Goal: Communication & Community: Share content

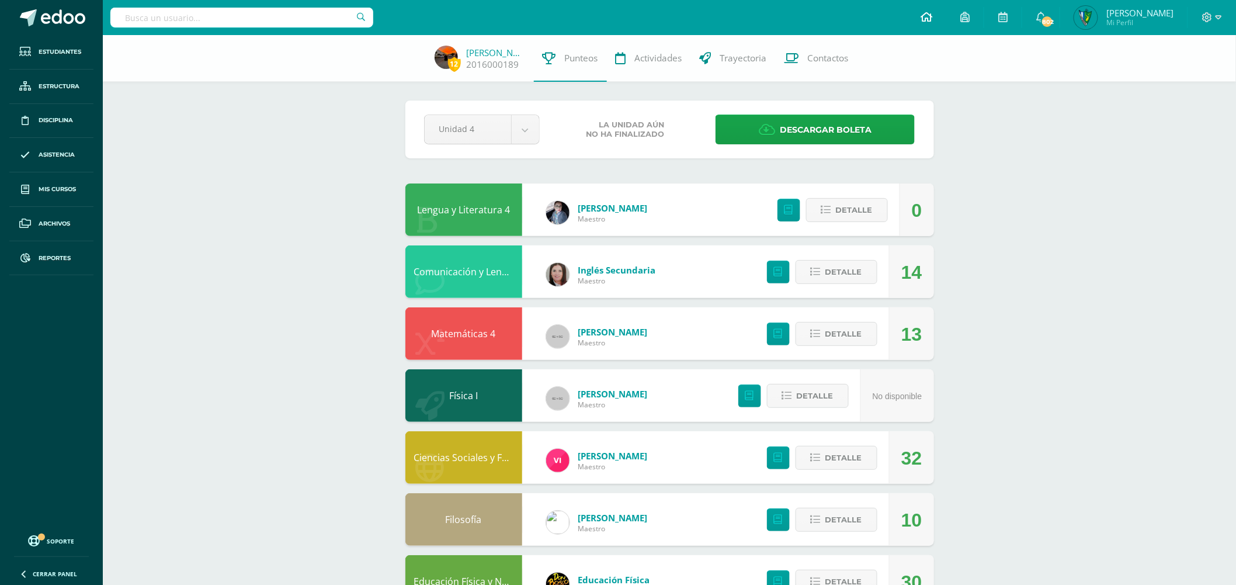
click at [933, 14] on icon at bounding box center [927, 17] width 12 height 11
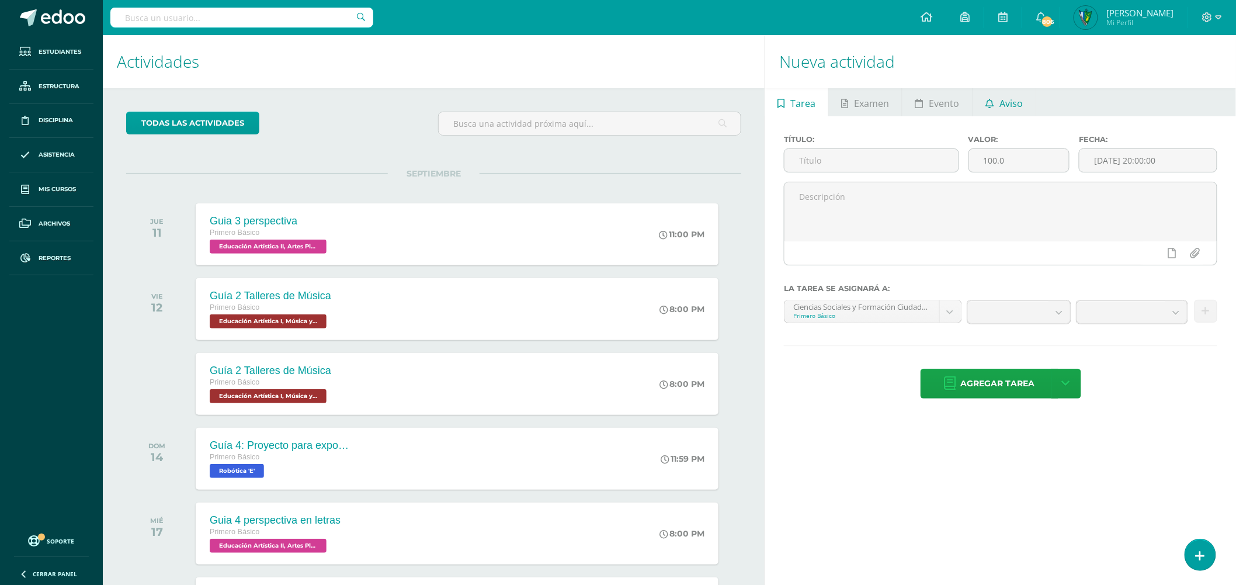
click at [1001, 107] on span "Aviso" at bounding box center [1011, 103] width 23 height 28
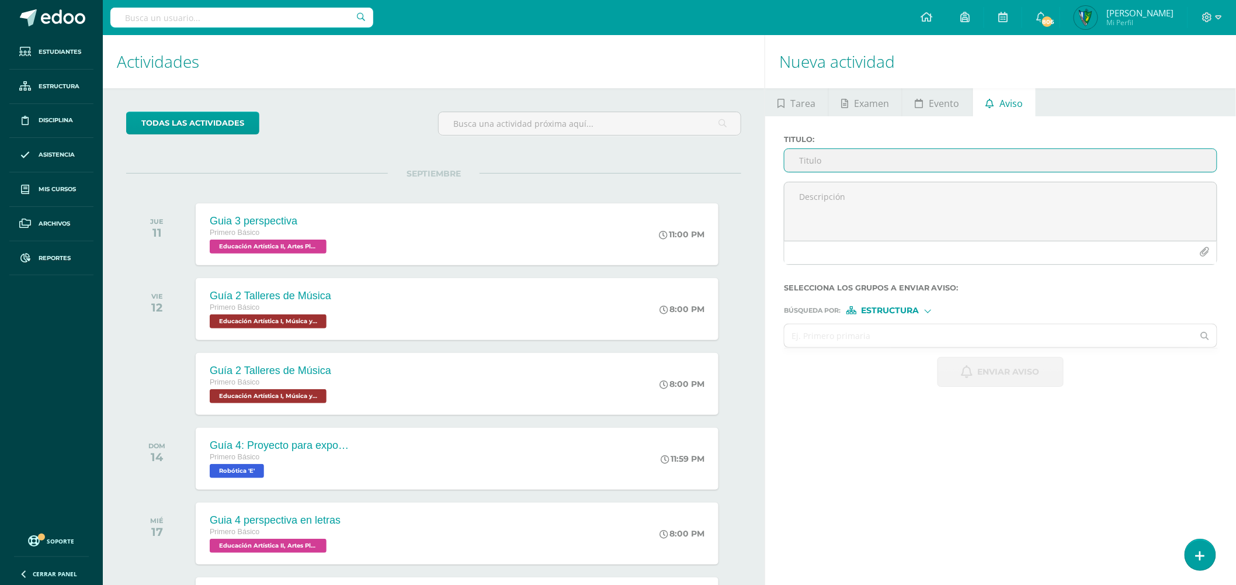
click at [834, 178] on div "Titulo :" at bounding box center [1000, 158] width 443 height 47
click at [836, 147] on div "Titulo :" at bounding box center [1000, 158] width 443 height 47
click at [834, 160] on input "Titulo :" at bounding box center [1001, 160] width 432 height 23
type input "Rally"
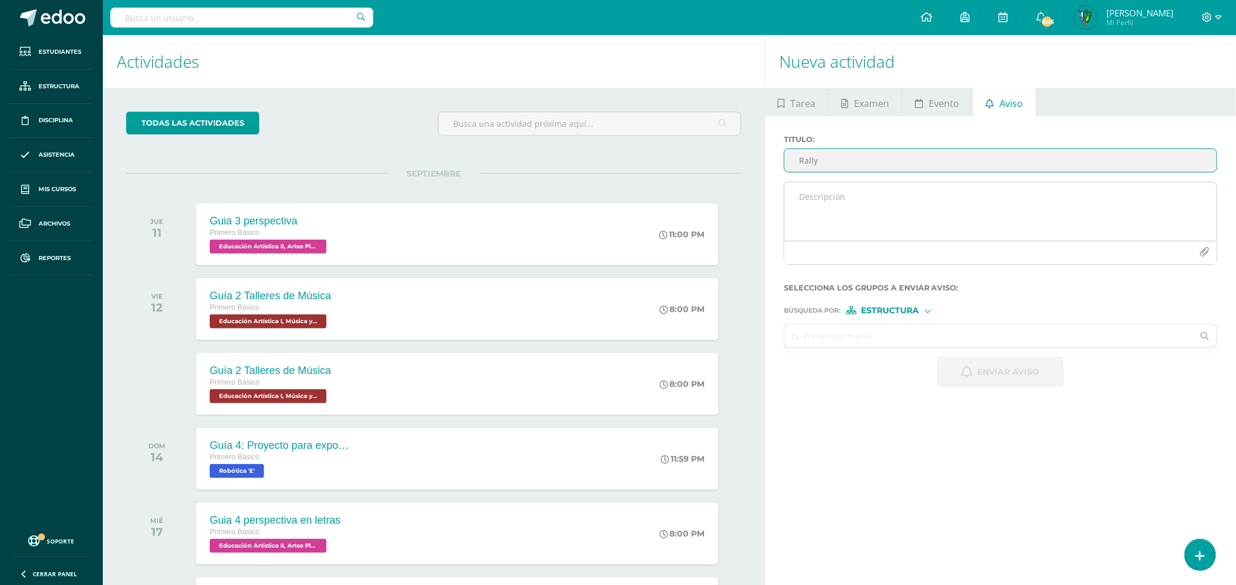
click at [860, 197] on textarea at bounding box center [1001, 211] width 432 height 58
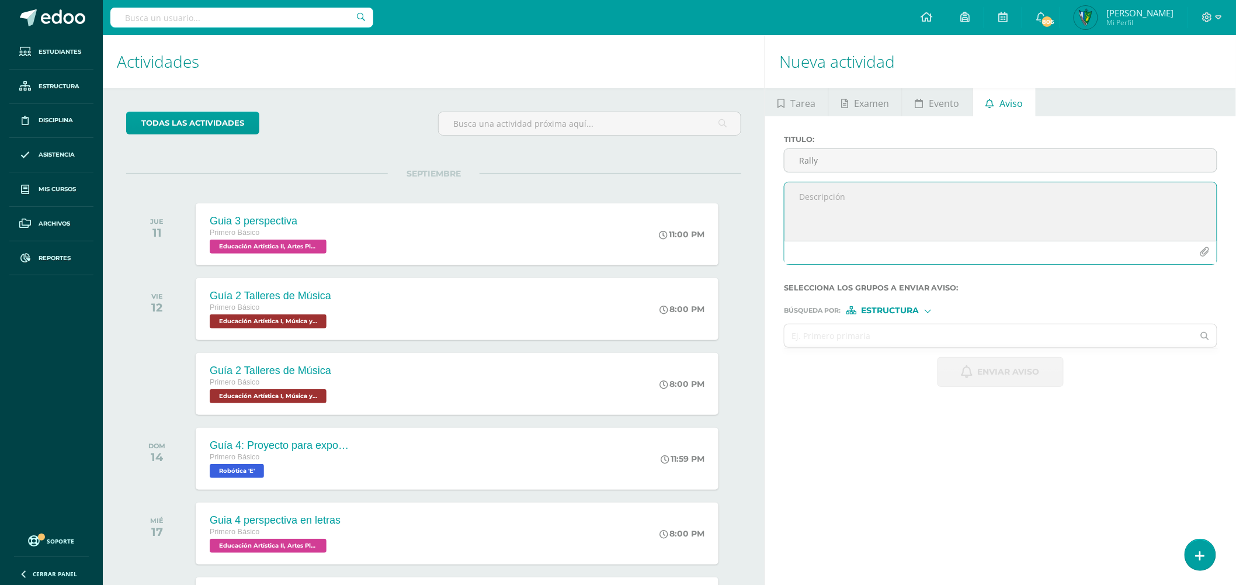
paste textarea "Buenas tardes estudiantes, es un gusto saludarlos. Por este medio se informa qu…"
click at [1114, 203] on textarea "Buenas tardes estudiantes, es un gusto saludarlos. Por este medio se informa qu…" at bounding box center [1001, 211] width 432 height 58
click at [1091, 217] on textarea "Buenas tardes estudiantes, es un gusto saludarlos. Por este medio se informa qu…" at bounding box center [1001, 211] width 432 height 58
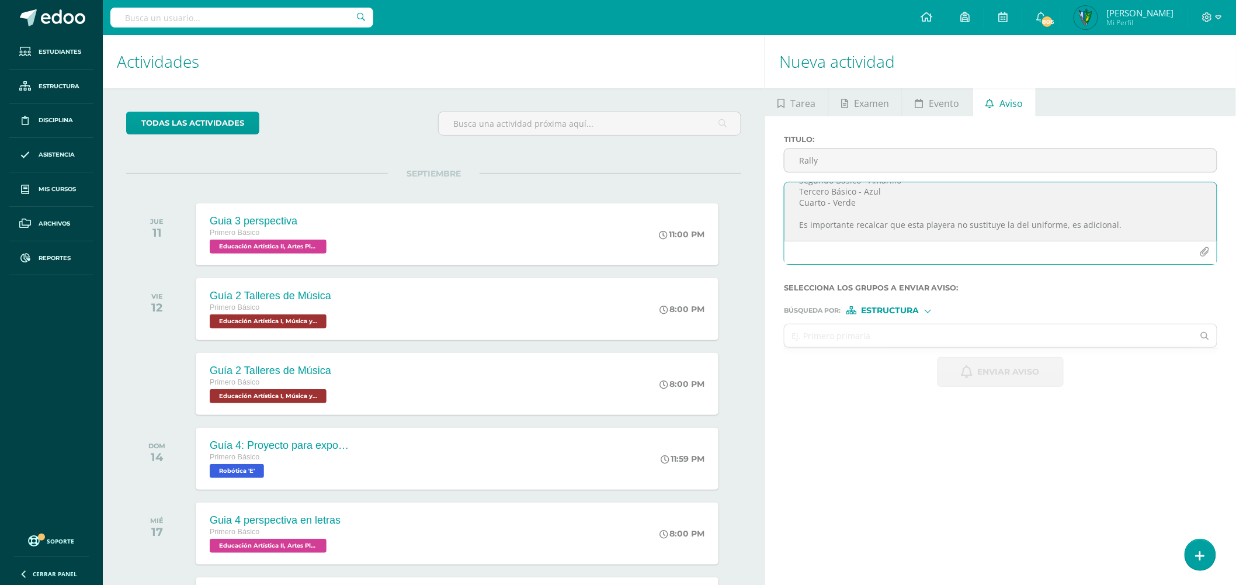
scroll to position [105, 0]
drag, startPoint x: 1065, startPoint y: 211, endPoint x: 1114, endPoint y: 207, distance: 48.6
click at [1114, 207] on textarea "Buenas tardes estudiantes, es un gusto saludarlos. Por este medio se informa qu…" at bounding box center [1001, 211] width 432 height 58
drag, startPoint x: 1108, startPoint y: 214, endPoint x: 1064, endPoint y: 213, distance: 43.8
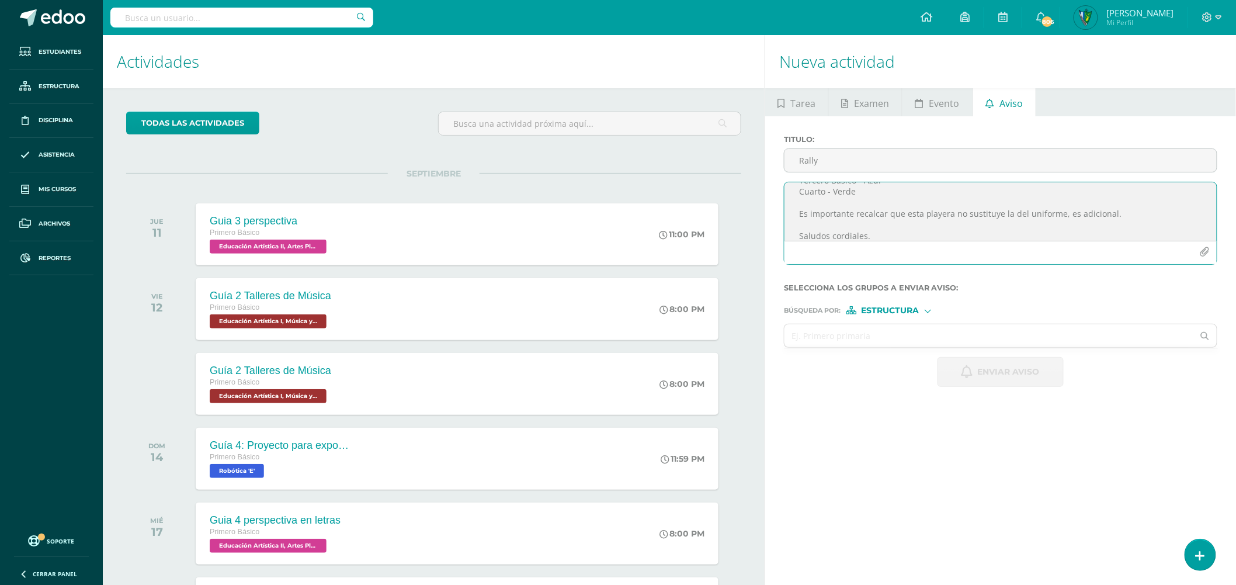
click at [1064, 213] on textarea "Buenas tardes estudiantes, es un gusto saludarlos. Por este medio se informa qu…" at bounding box center [1001, 211] width 432 height 58
type textarea "Buenas tardes estudiantes, es un gusto saludarlos. Por este medio se informa qu…"
click at [931, 331] on input "text" at bounding box center [989, 335] width 409 height 23
type input "primero"
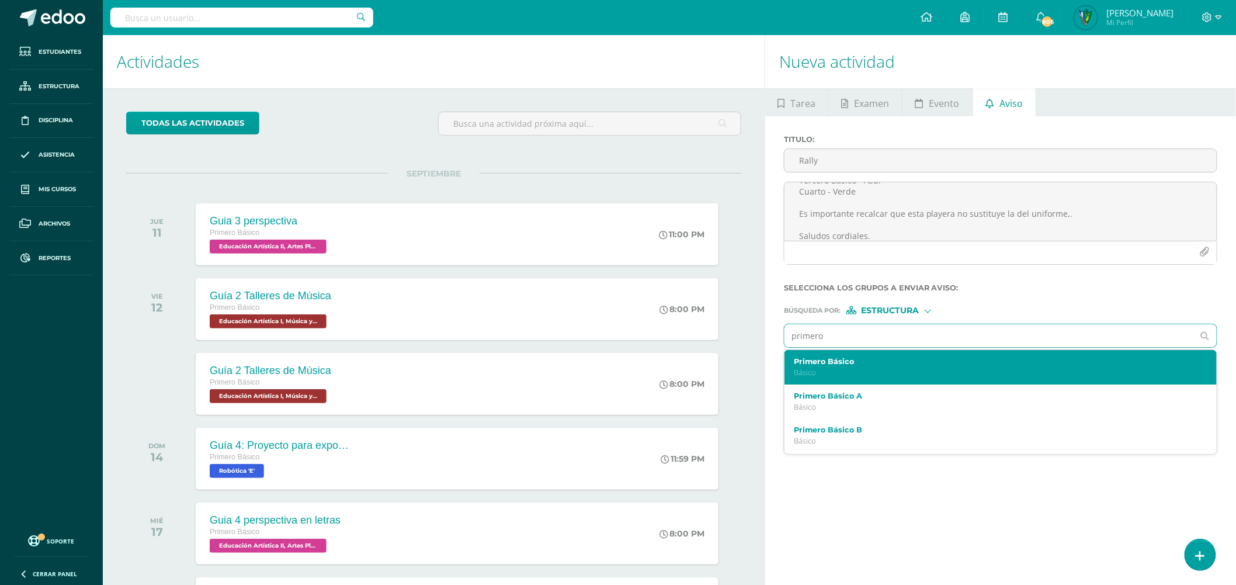
click at [837, 368] on div "Primero Básico Básico" at bounding box center [991, 367] width 395 height 20
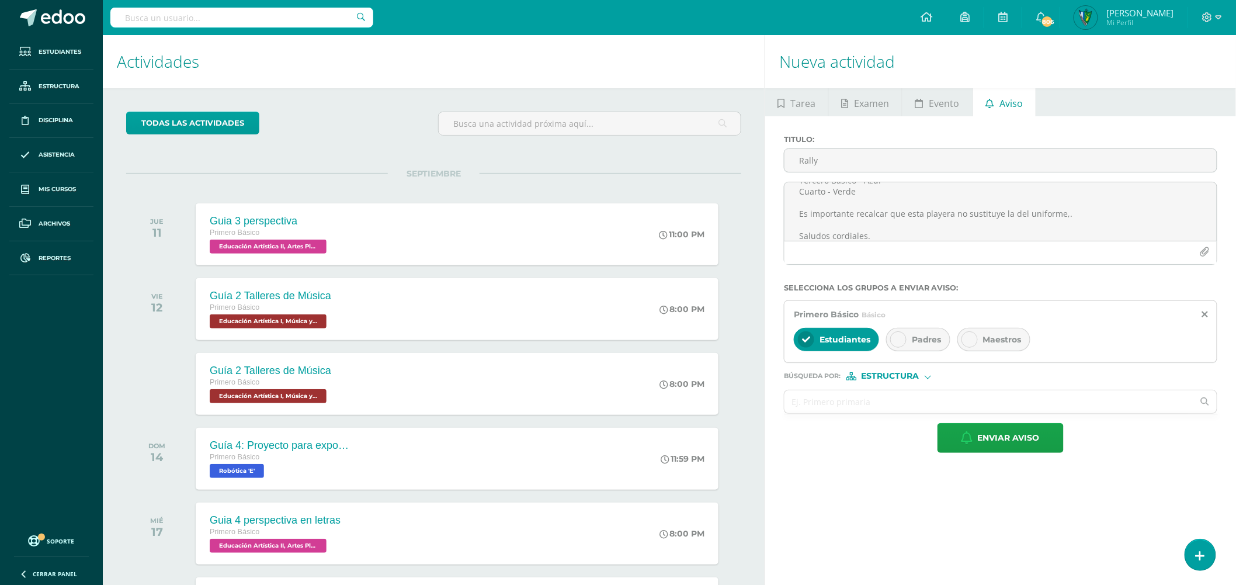
click at [905, 345] on div at bounding box center [899, 339] width 16 height 16
click at [971, 337] on icon at bounding box center [970, 339] width 8 height 8
click at [866, 407] on input "text" at bounding box center [989, 401] width 409 height 23
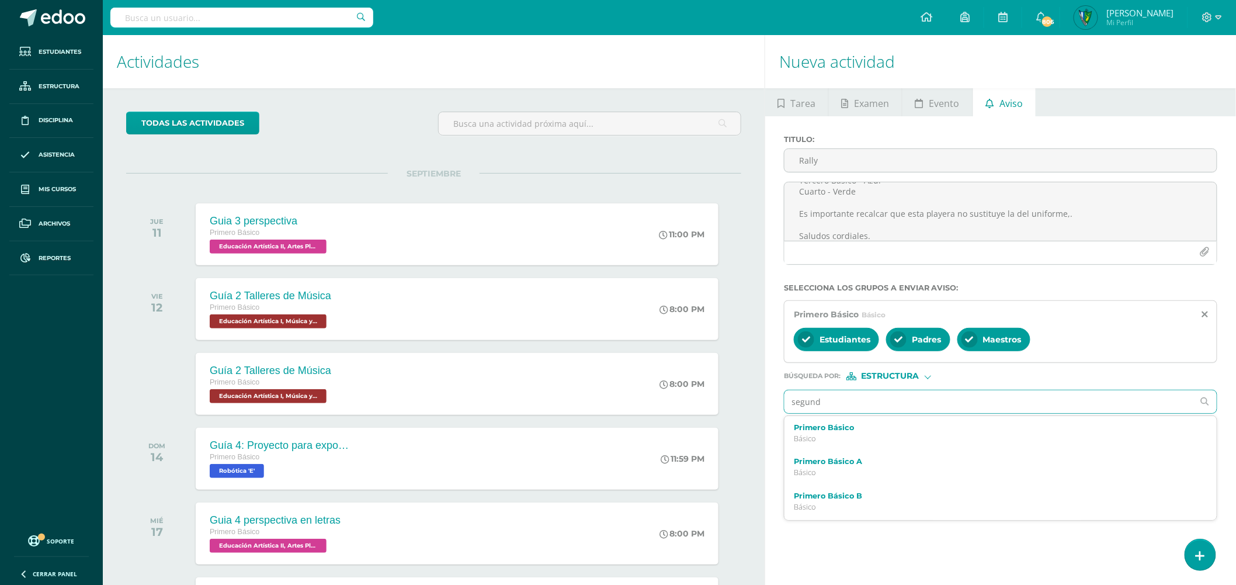
type input "segundo"
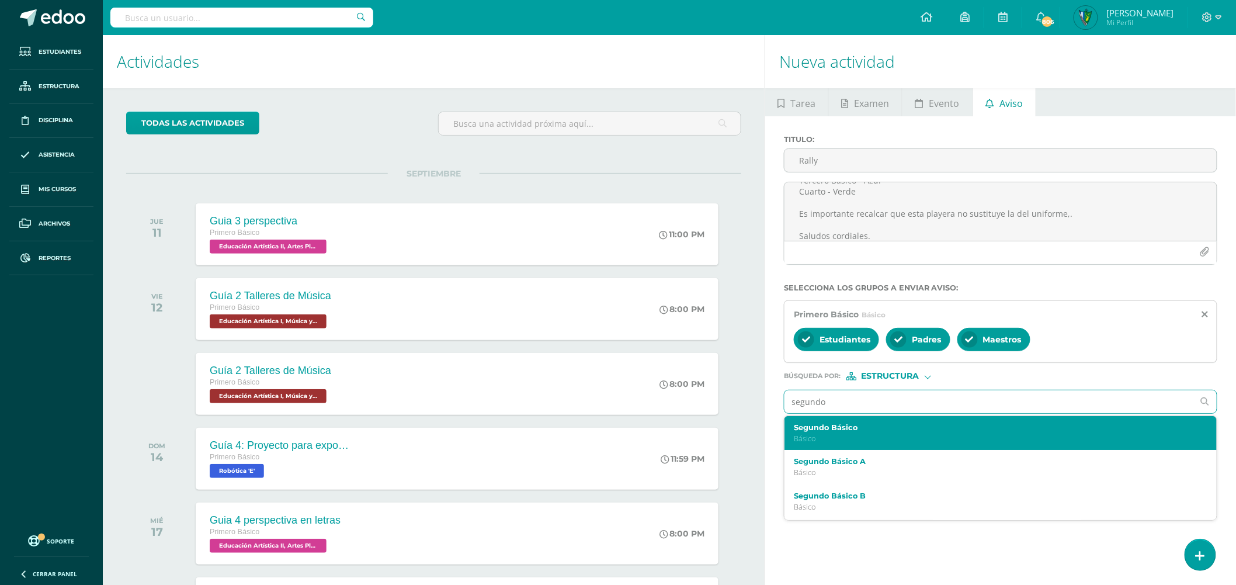
click at [883, 431] on label "Segundo Básico" at bounding box center [991, 427] width 395 height 9
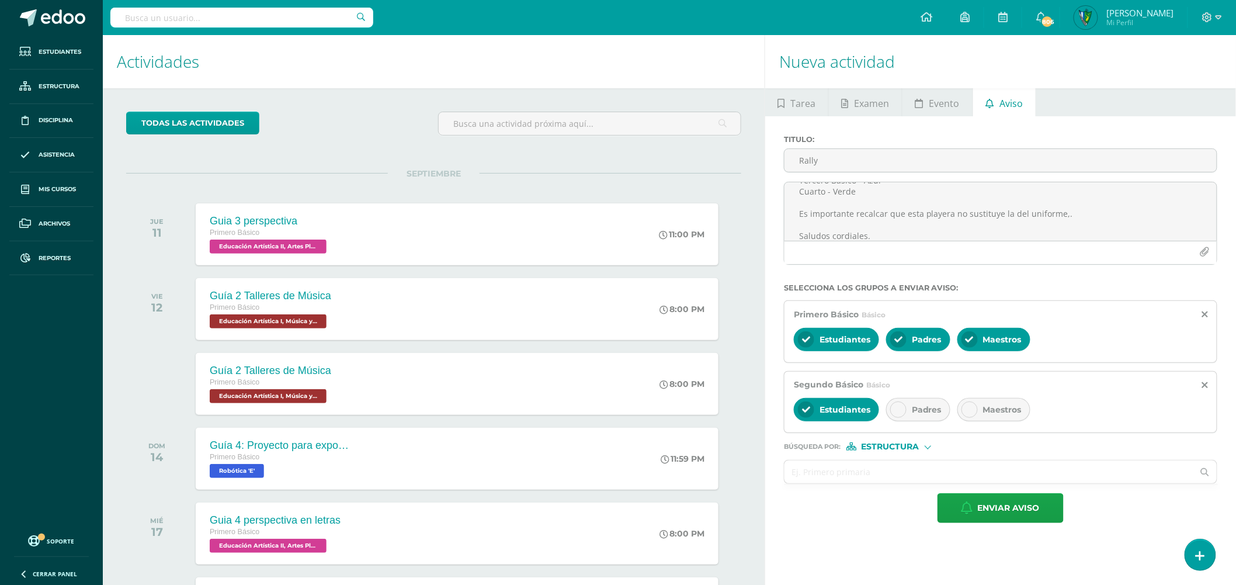
click at [902, 412] on icon at bounding box center [899, 410] width 8 height 8
drag, startPoint x: 975, startPoint y: 407, endPoint x: 945, endPoint y: 422, distance: 32.9
click at [976, 407] on div at bounding box center [970, 409] width 16 height 16
click at [842, 472] on input "text" at bounding box center [989, 471] width 409 height 23
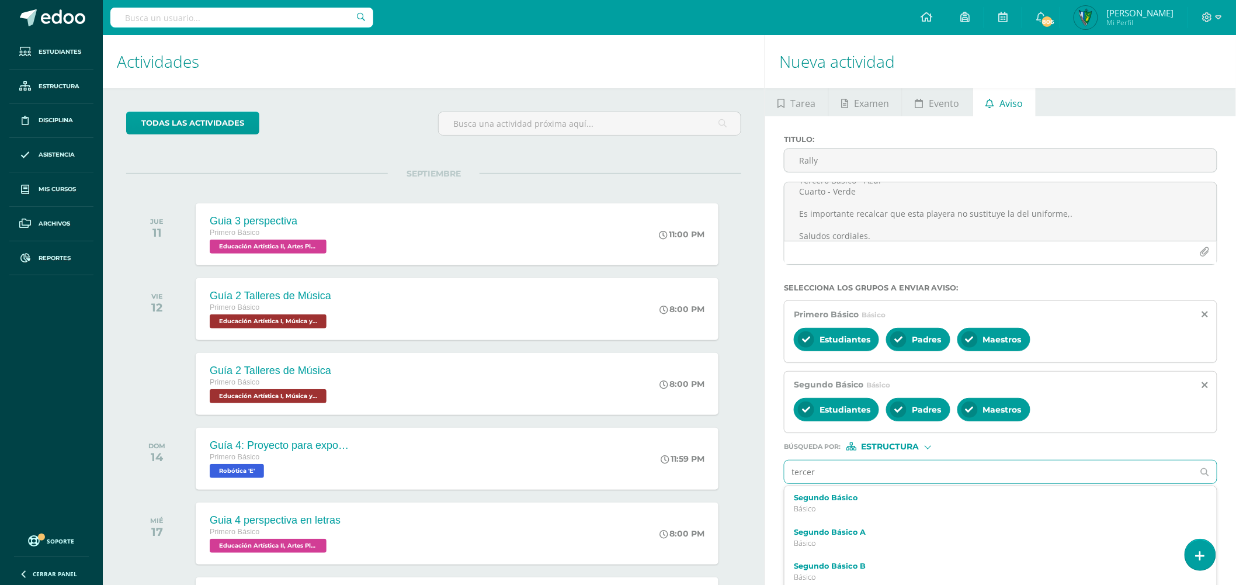
type input "tercero"
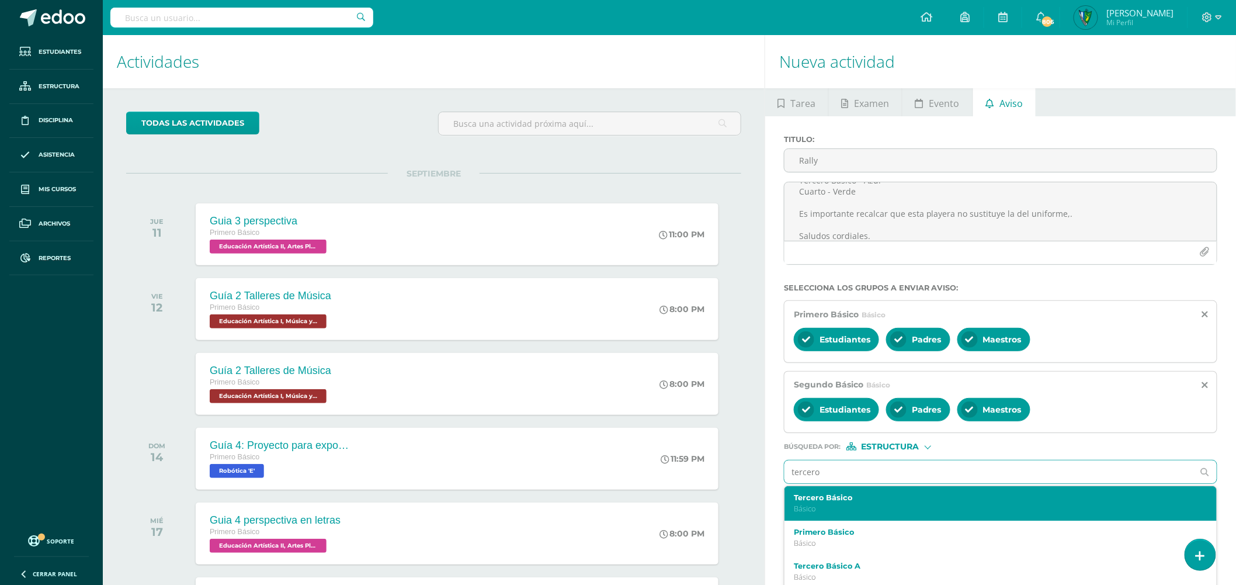
click at [843, 501] on label "Tercero Básico" at bounding box center [991, 497] width 395 height 9
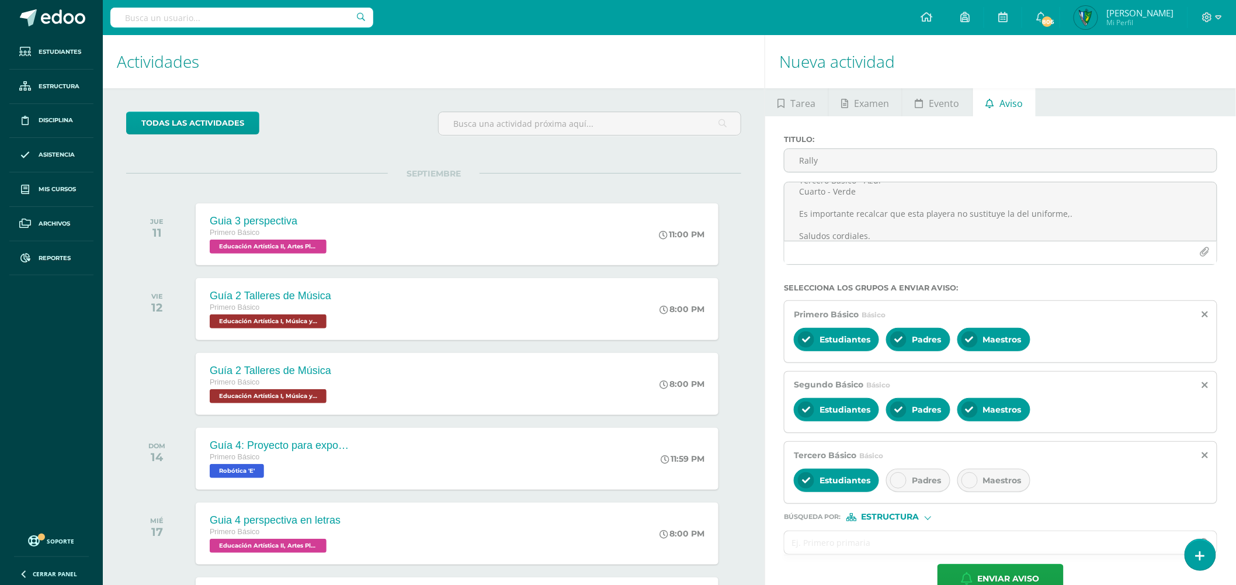
click at [901, 491] on div "Padres" at bounding box center [918, 480] width 64 height 23
click at [991, 486] on span "Maestros" at bounding box center [1002, 480] width 39 height 11
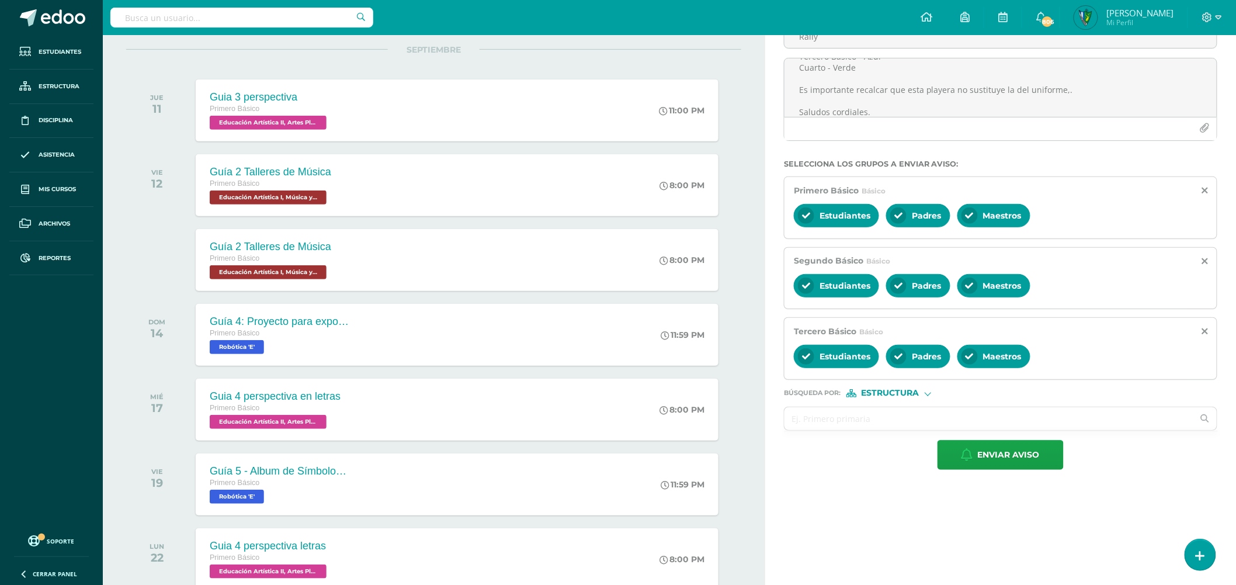
scroll to position [130, 0]
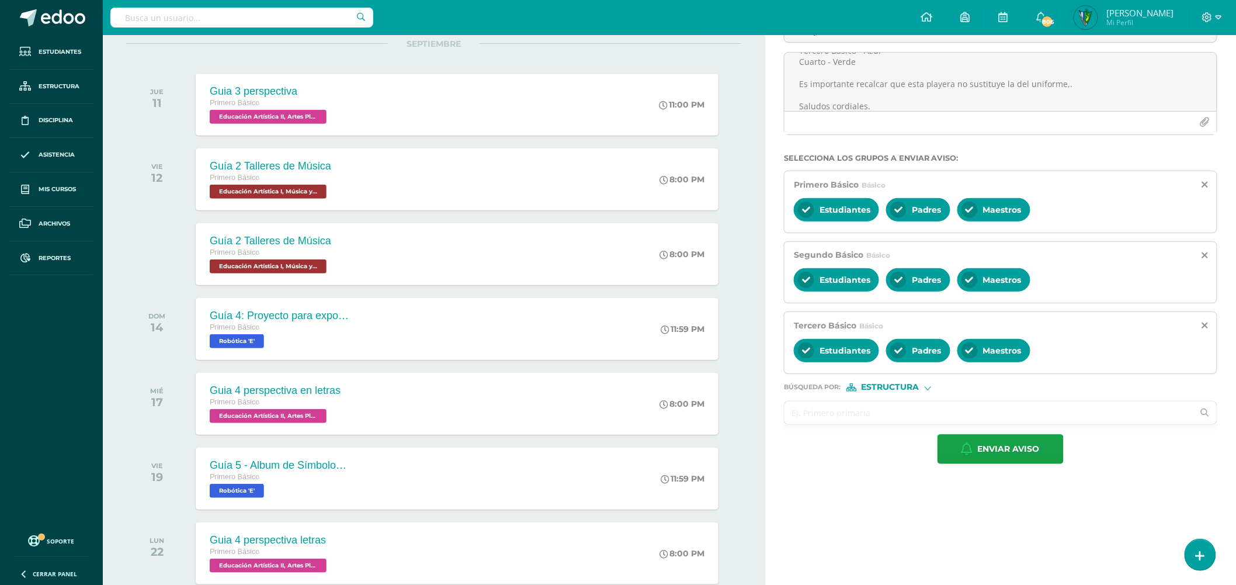
click at [846, 419] on input "text" at bounding box center [989, 412] width 409 height 23
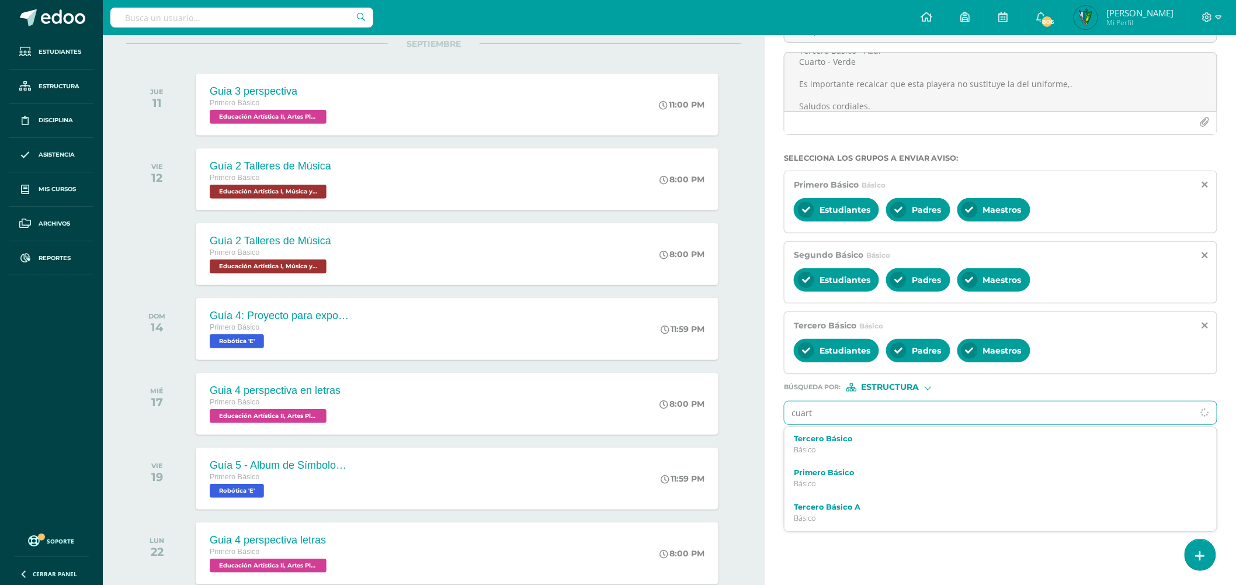
type input "cuarto"
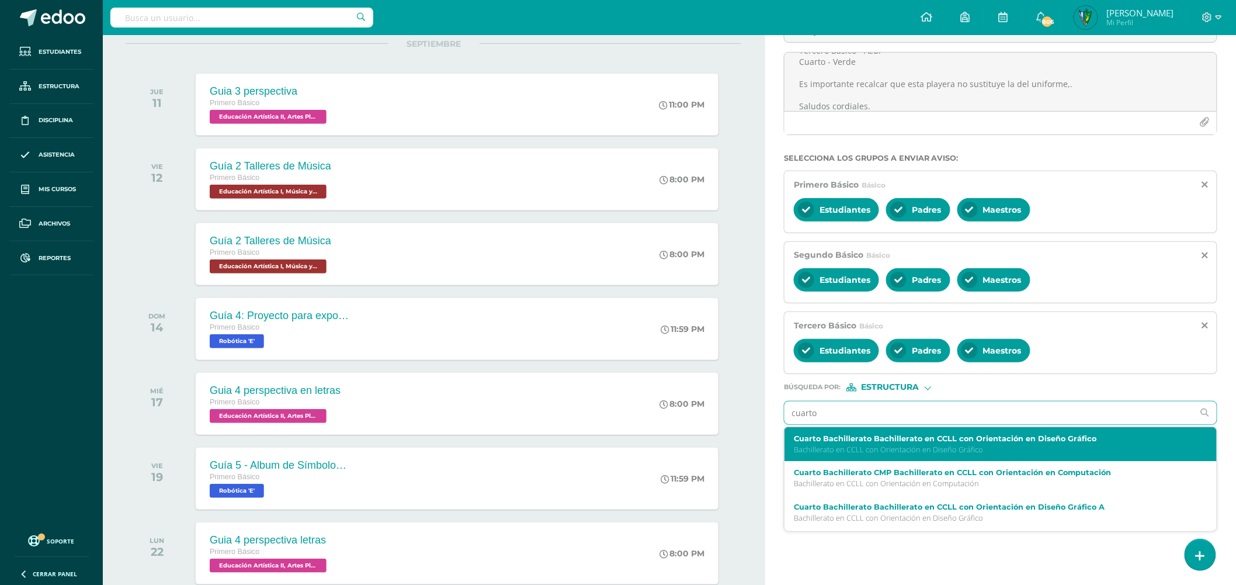
click at [1014, 441] on label "Cuarto Bachillerato Bachillerato en CCLL con Orientación en Diseño Gráfico" at bounding box center [991, 438] width 395 height 9
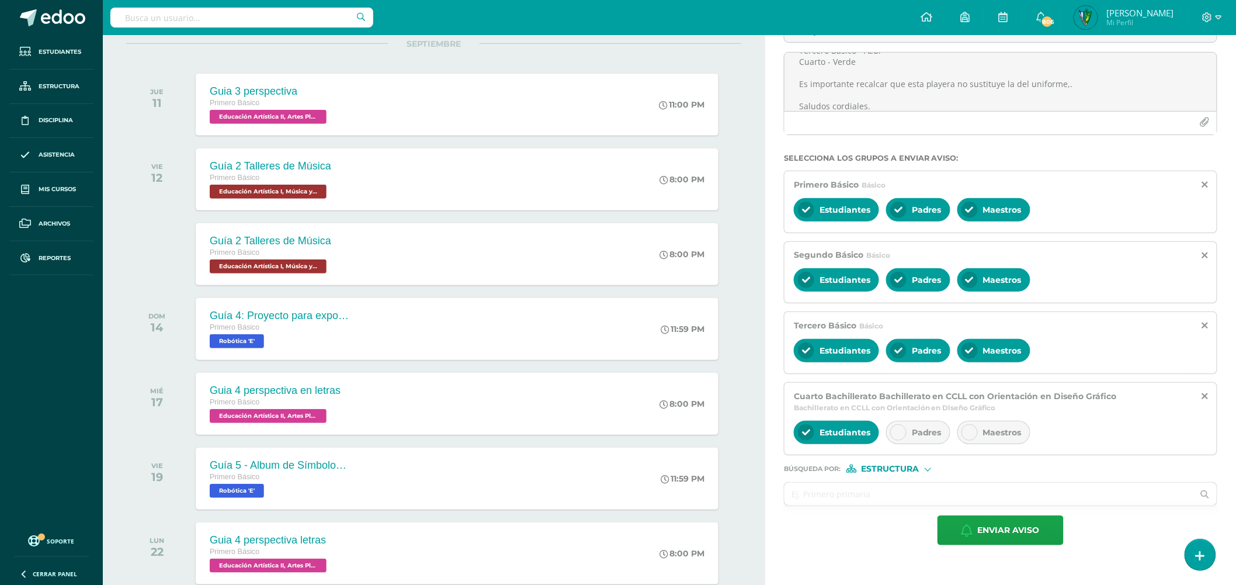
click at [938, 425] on div "Padres" at bounding box center [918, 432] width 64 height 23
click at [982, 435] on div "Maestros" at bounding box center [994, 432] width 73 height 23
click at [860, 503] on input "text" at bounding box center [989, 494] width 409 height 23
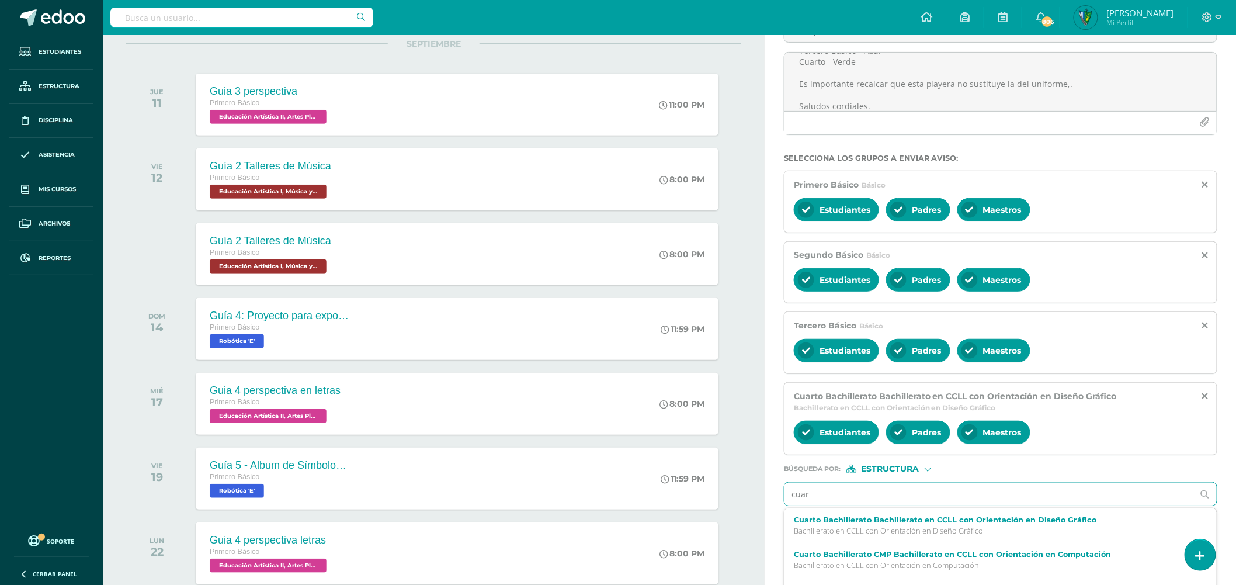
type input "cuart"
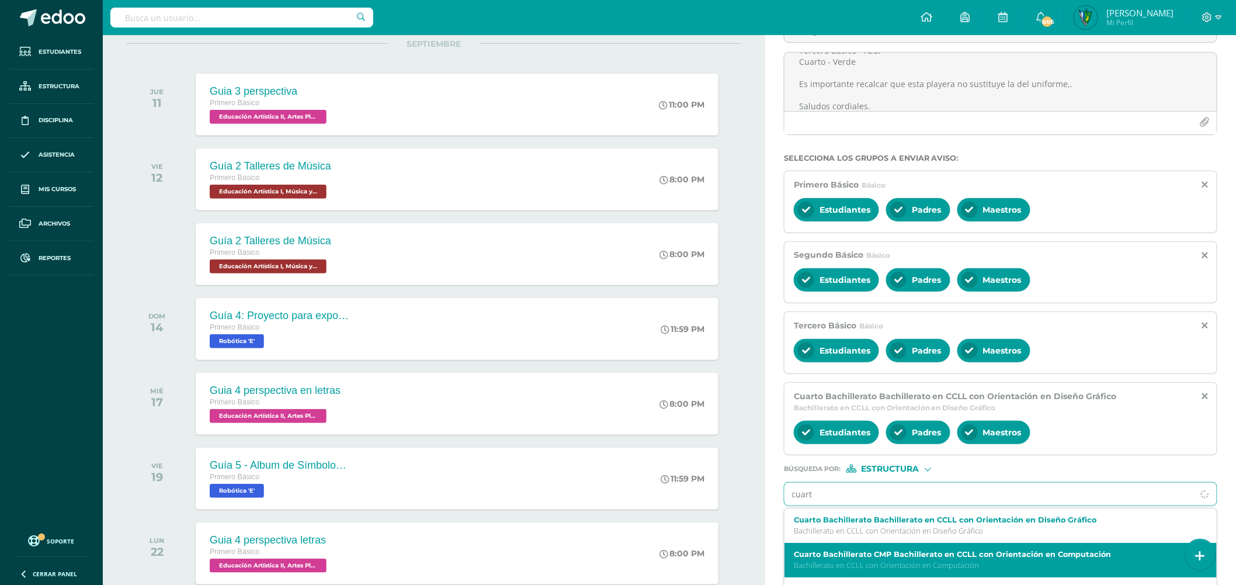
click at [912, 563] on p "Bachillerato en CCLL con Orientación en Computación" at bounding box center [991, 565] width 395 height 10
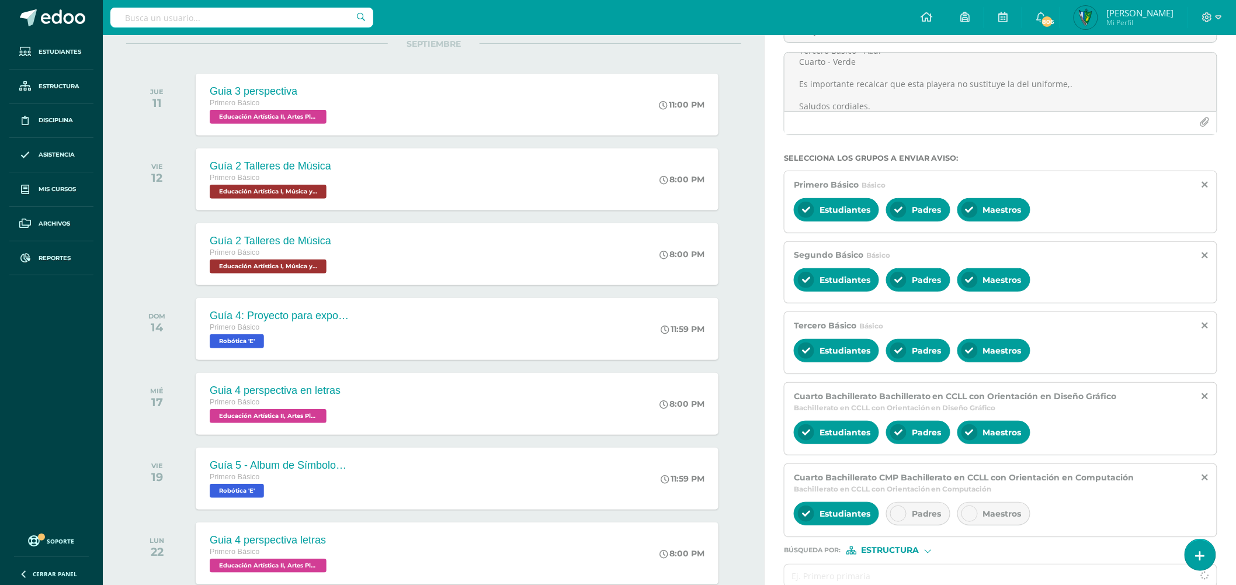
click at [934, 506] on div "Padres" at bounding box center [918, 513] width 64 height 23
click at [993, 516] on span "Maestros" at bounding box center [1002, 513] width 39 height 11
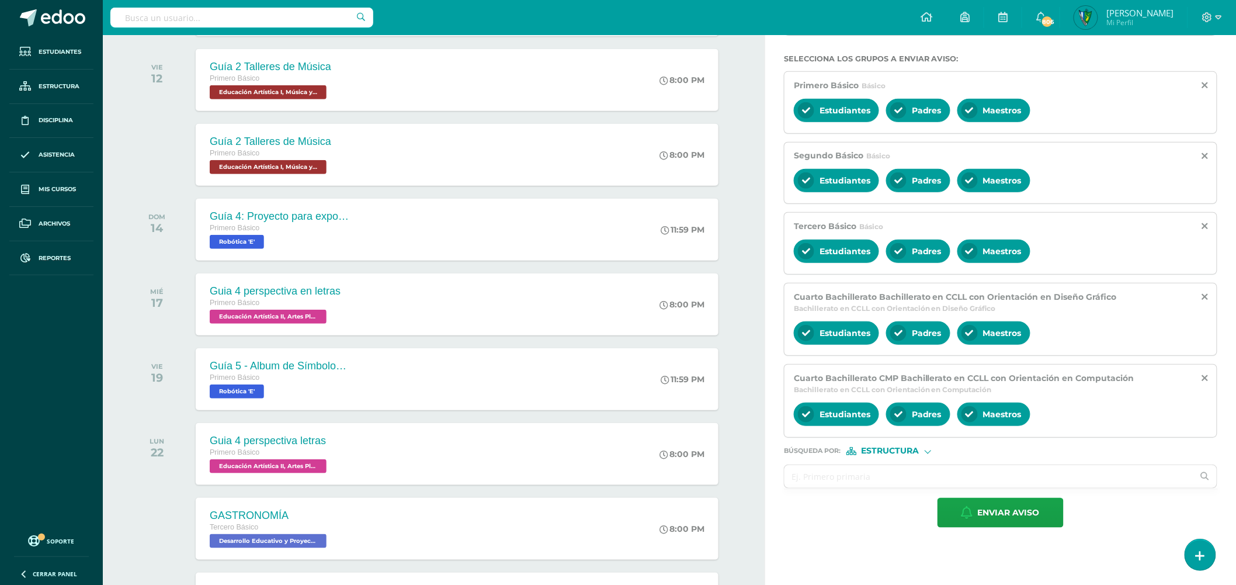
scroll to position [259, 0]
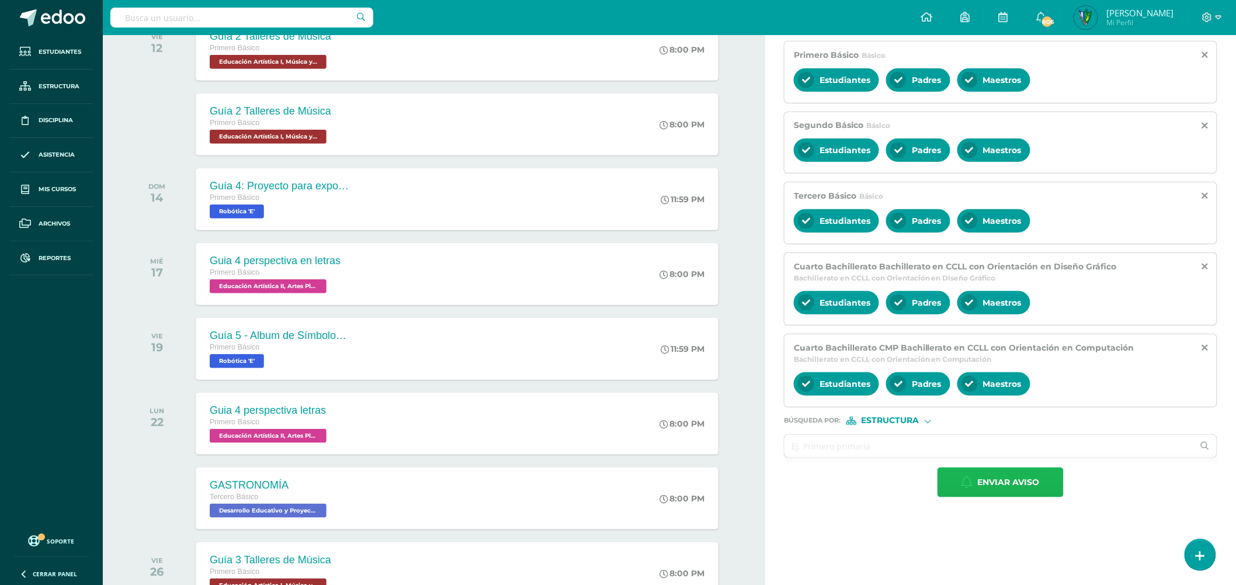
click at [997, 489] on span "Enviar aviso" at bounding box center [1009, 482] width 62 height 29
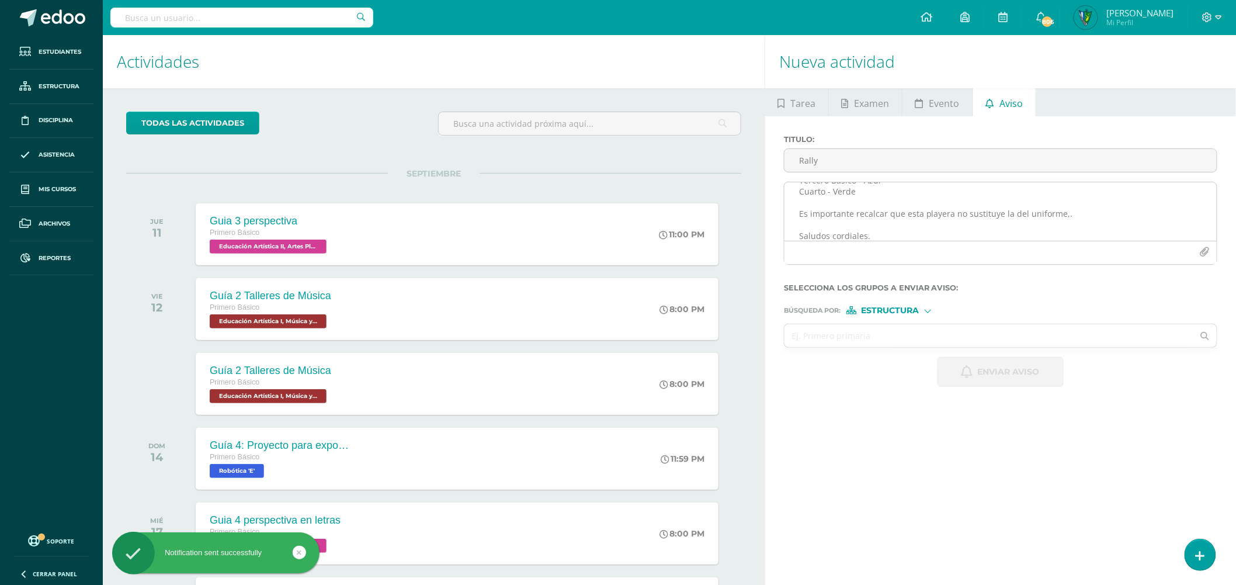
scroll to position [0, 0]
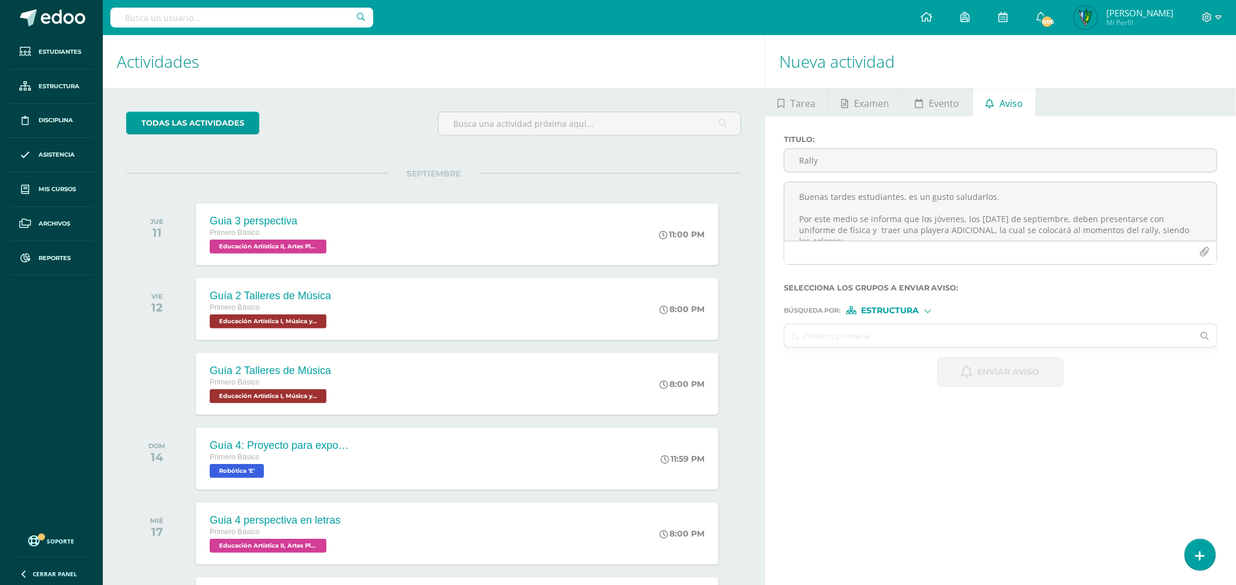
click at [259, 26] on input "text" at bounding box center [241, 18] width 263 height 20
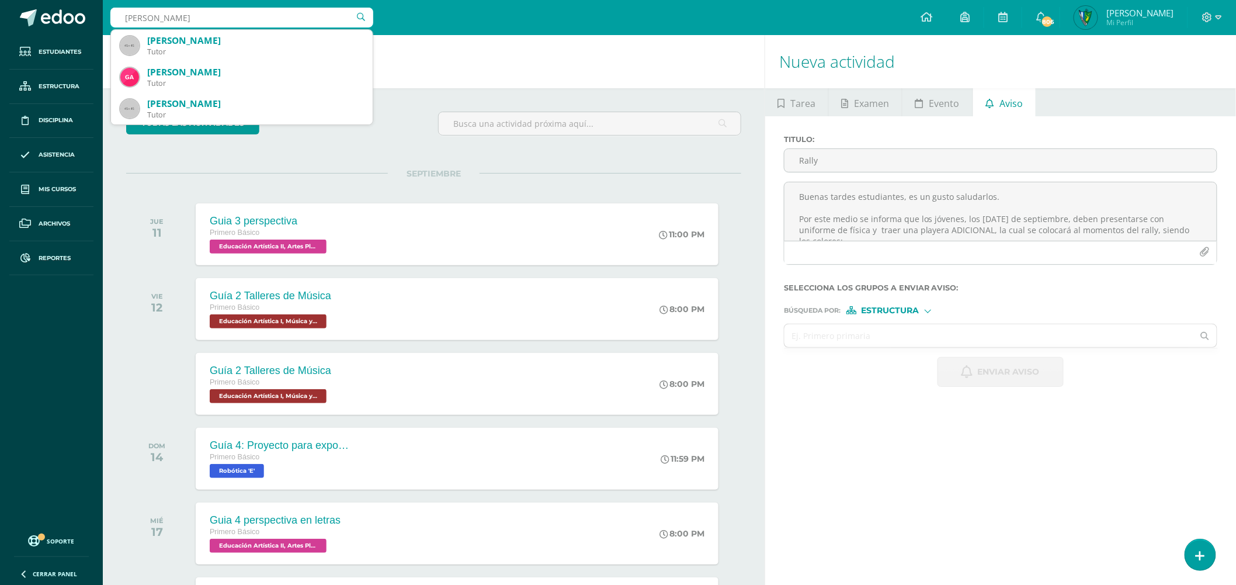
type input "ayala selvin"
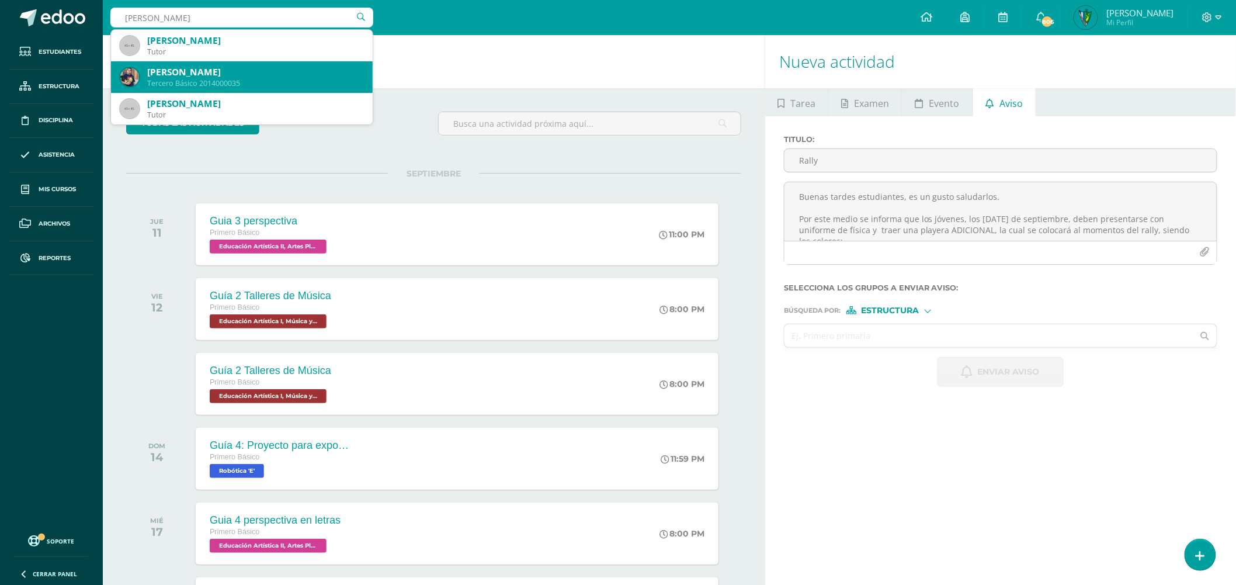
click at [253, 63] on div "Selvyn Andres Ayala Linares Tercero Básico 2014000035" at bounding box center [241, 77] width 243 height 32
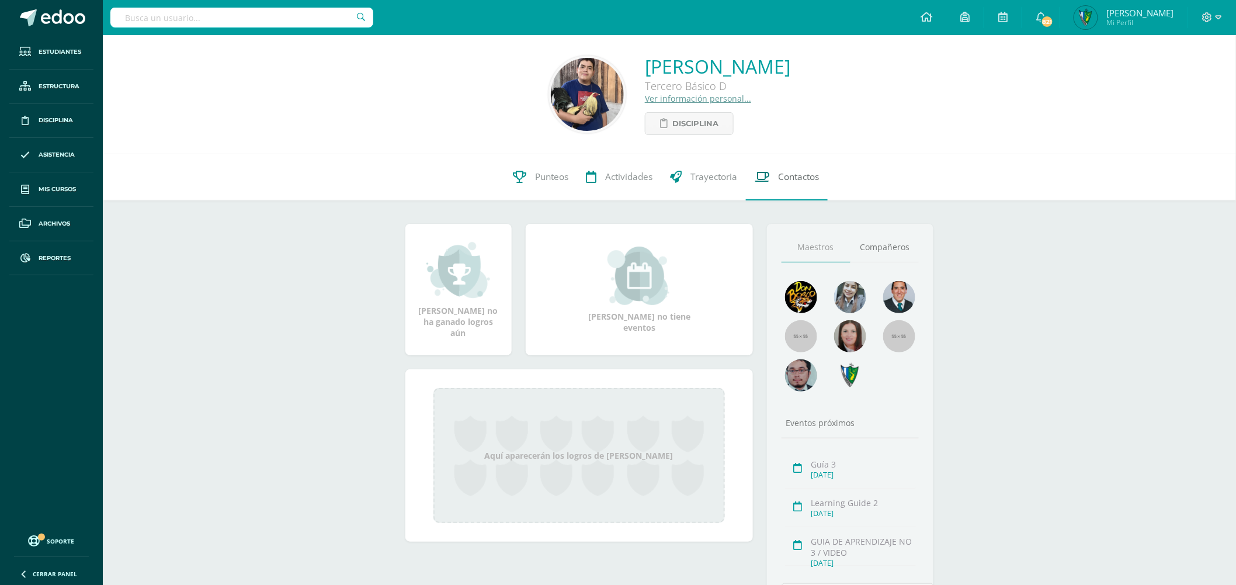
click at [806, 179] on span "Contactos" at bounding box center [798, 177] width 41 height 12
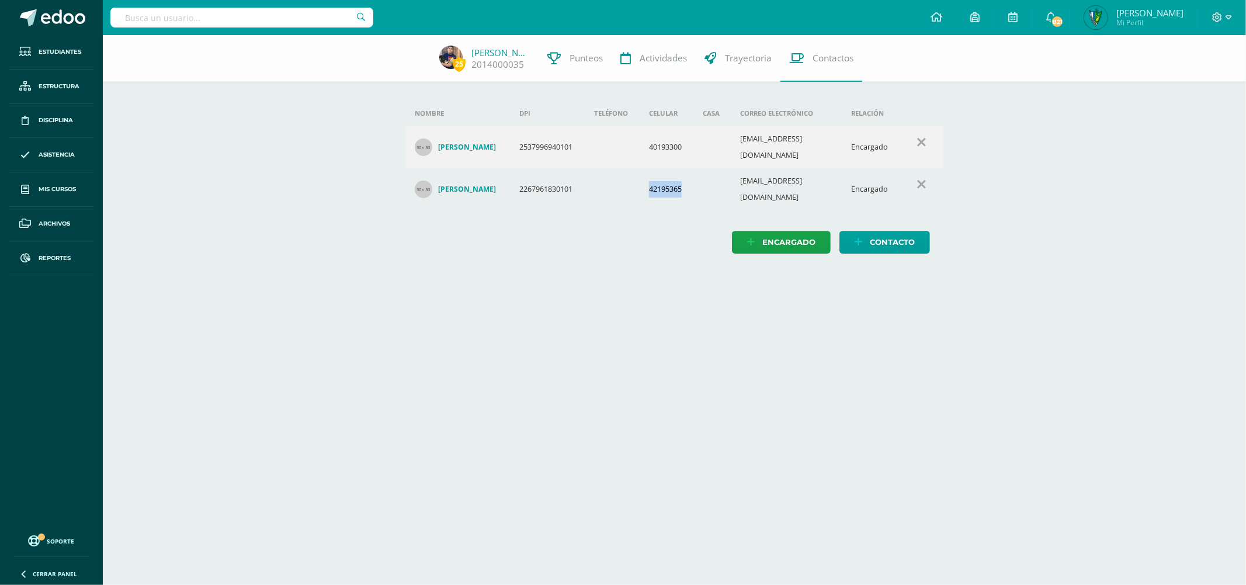
drag, startPoint x: 654, startPoint y: 179, endPoint x: 697, endPoint y: 179, distance: 42.1
click at [694, 179] on td "42195365" at bounding box center [667, 189] width 54 height 42
click at [694, 168] on td "42195365" at bounding box center [667, 189] width 54 height 42
drag, startPoint x: 693, startPoint y: 168, endPoint x: 649, endPoint y: 176, distance: 44.5
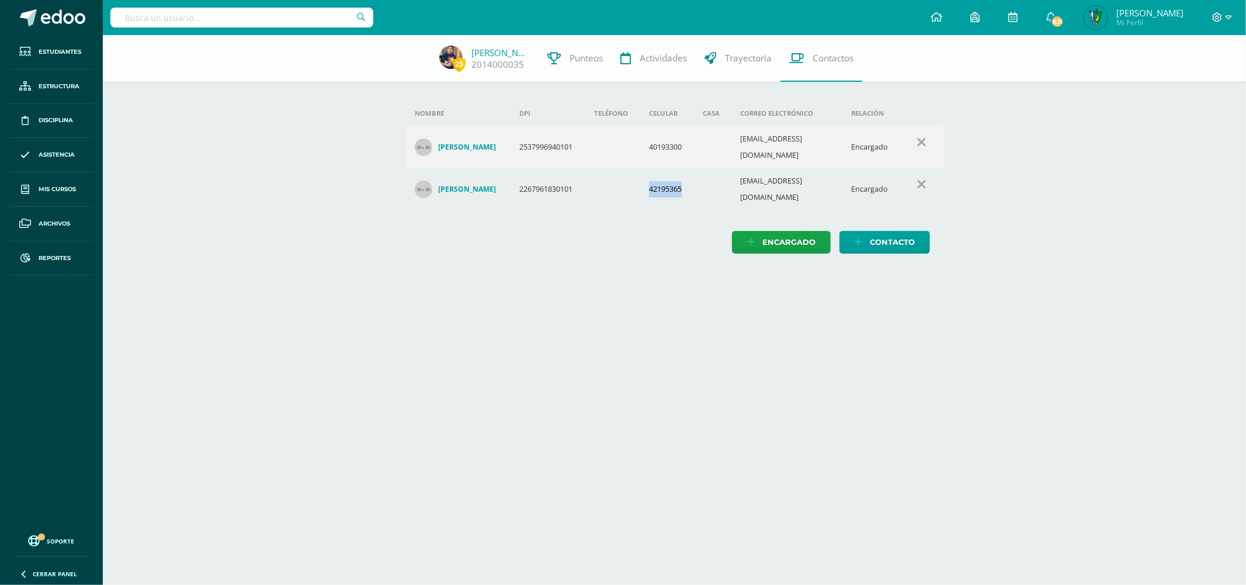
click at [649, 176] on td "42195365" at bounding box center [667, 189] width 54 height 42
click at [649, 194] on div "Nombre DPI Teléfono Celular Casa Correo electrónico Relación Selvin Antonio Aya…" at bounding box center [675, 160] width 548 height 119
drag, startPoint x: 832, startPoint y: 58, endPoint x: 579, endPoint y: 65, distance: 252.5
drag, startPoint x: 579, startPoint y: 65, endPoint x: 838, endPoint y: 60, distance: 258.9
drag, startPoint x: 838, startPoint y: 60, endPoint x: 497, endPoint y: 51, distance: 340.8
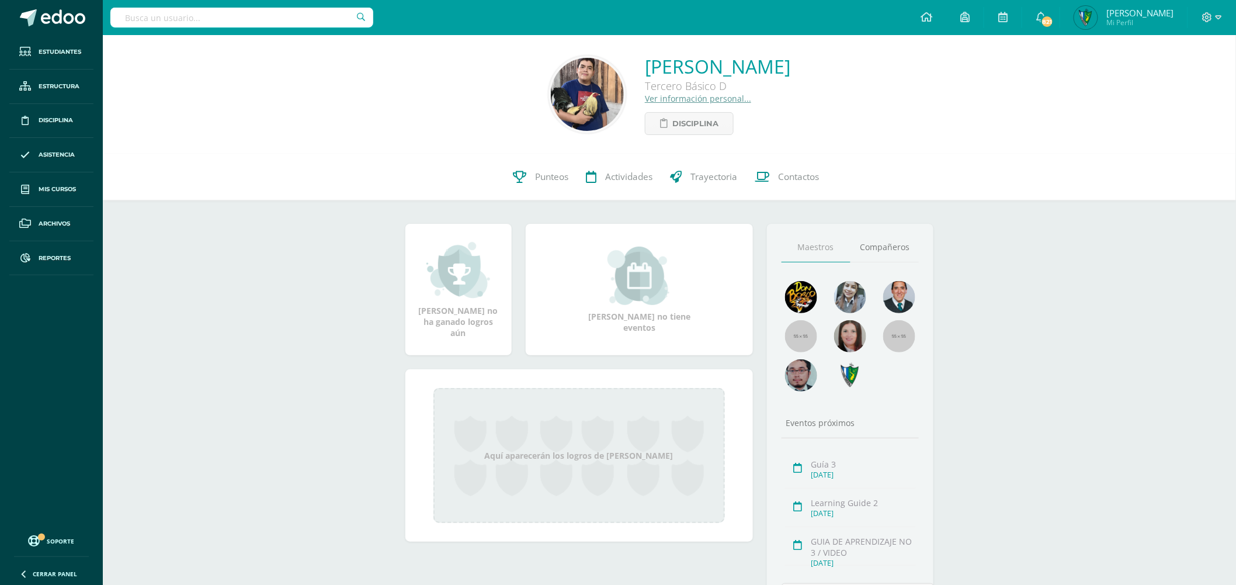
click at [647, 101] on link "Ver información personal..." at bounding box center [698, 98] width 106 height 11
